Goal: Check status: Check status

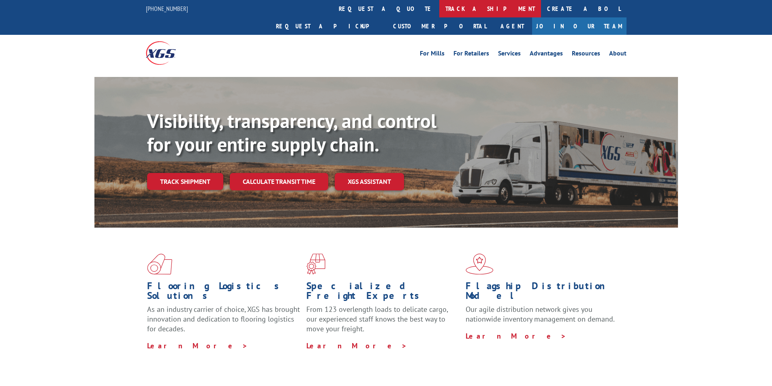
click at [439, 11] on link "track a shipment" at bounding box center [490, 8] width 102 height 17
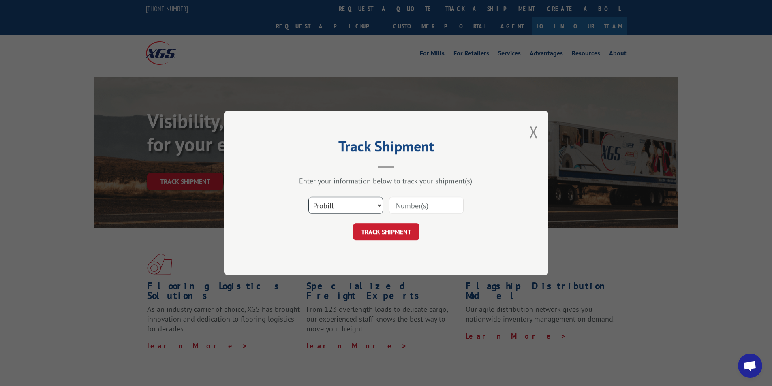
click at [376, 208] on select "Select category... Probill BOL PO" at bounding box center [345, 205] width 75 height 17
select select "bol"
click at [308, 197] on select "Select category... Probill BOL PO" at bounding box center [345, 205] width 75 height 17
click at [445, 205] on input at bounding box center [426, 205] width 75 height 17
paste input "2837188"
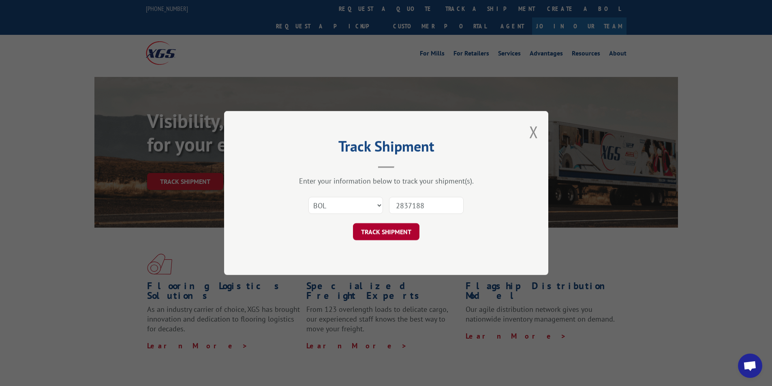
type input "2837188"
click at [401, 227] on button "TRACK SHIPMENT" at bounding box center [386, 231] width 66 height 17
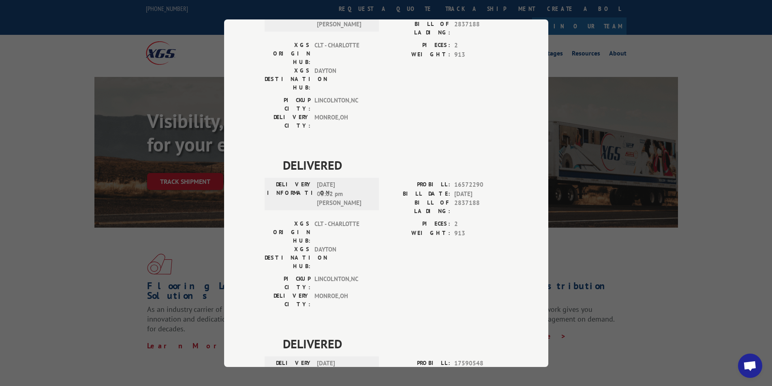
scroll to position [159, 0]
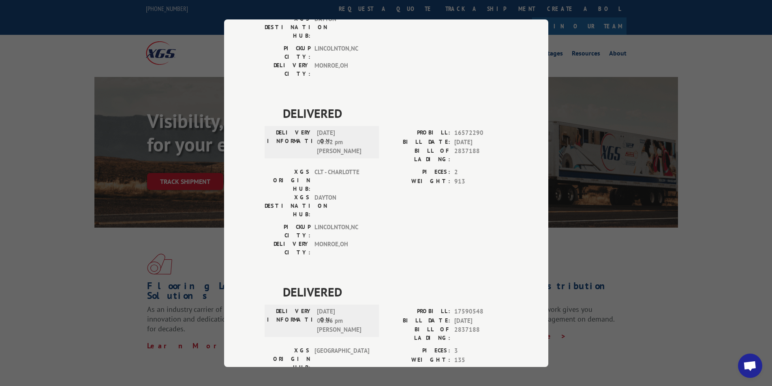
drag, startPoint x: 362, startPoint y: 238, endPoint x: 282, endPoint y: 219, distance: 82.2
click at [282, 307] on div "DELIVERY INFORMATION: [DATE] 03:16 pm [PERSON_NAME]" at bounding box center [321, 321] width 109 height 28
copy div "DELIVERY INFORMATION: [DATE] 03:16 pm [PERSON_NAME]"
click at [190, 120] on div "Track Shipment DELIVERED DELIVERY INFORMATION: [DATE] 03:02 pm [PERSON_NAME] PR…" at bounding box center [386, 193] width 772 height 386
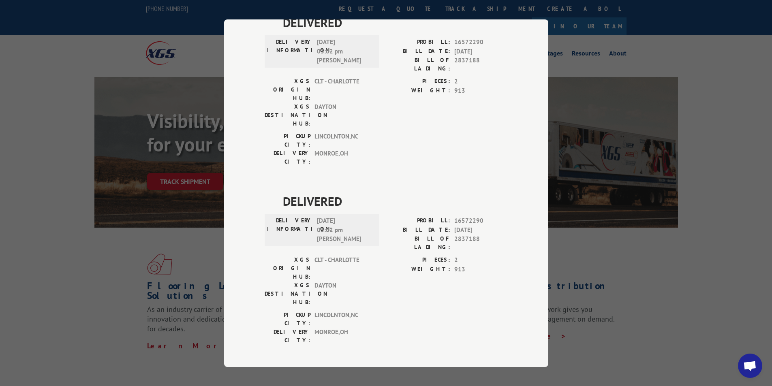
scroll to position [0, 0]
